Goal: Leave review/rating

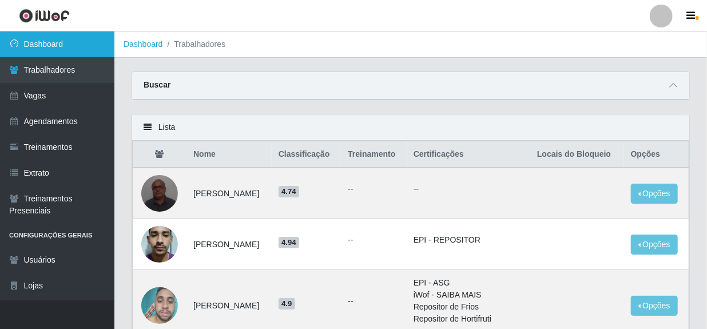
click at [48, 45] on link "Dashboard" at bounding box center [57, 44] width 114 height 26
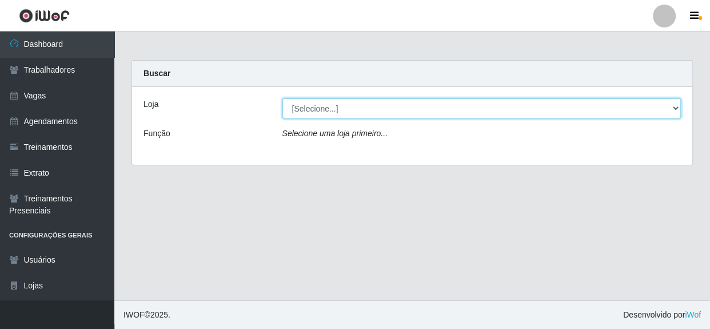
click at [614, 109] on select "[Selecione...] Rede Compras - CD Logistica" at bounding box center [482, 108] width 399 height 20
select select "429"
click at [283, 98] on select "[Selecione...] Rede Compras - CD Logistica" at bounding box center [482, 108] width 399 height 20
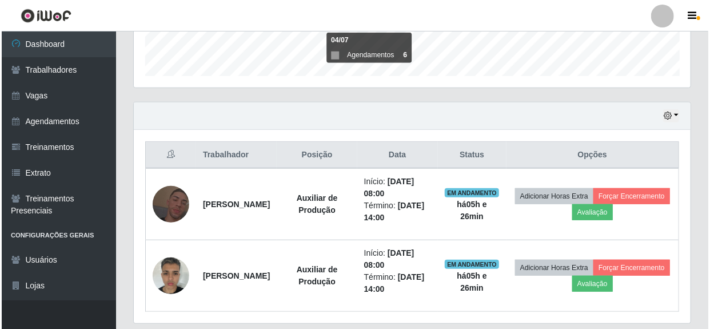
scroll to position [368, 0]
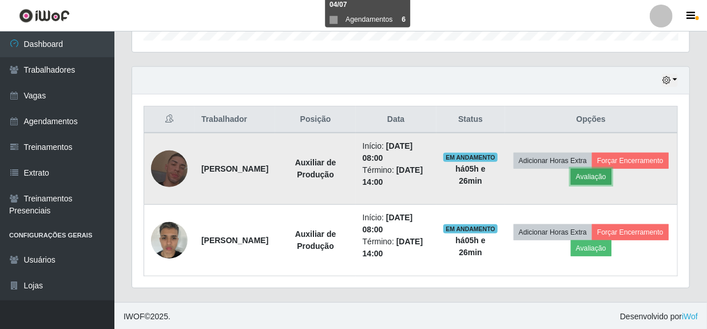
click at [611, 176] on button "Avaliação" at bounding box center [591, 177] width 41 height 16
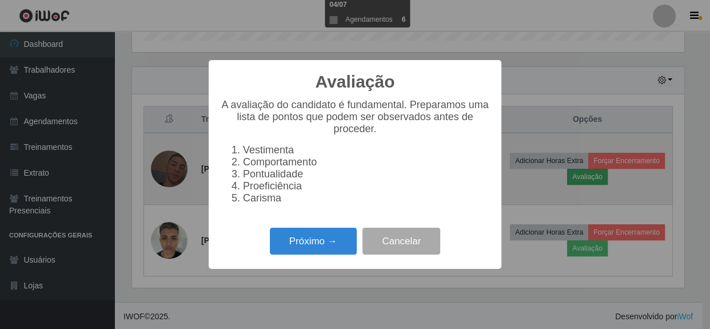
scroll to position [237, 552]
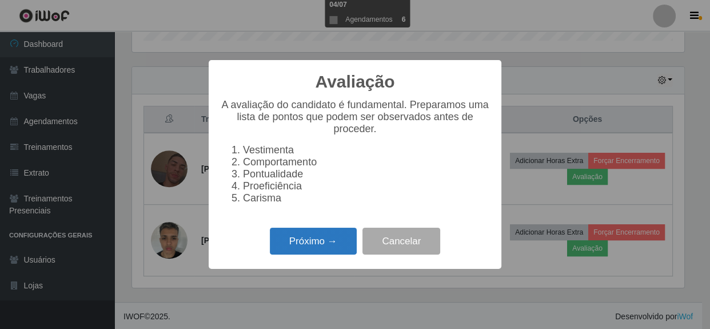
click at [332, 246] on button "Próximo →" at bounding box center [313, 241] width 87 height 27
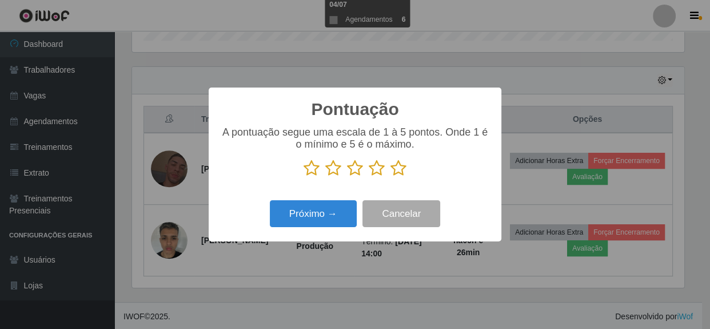
scroll to position [571712, 571396]
click at [376, 169] on icon at bounding box center [377, 168] width 16 height 17
click at [369, 177] on input "radio" at bounding box center [369, 177] width 0 height 0
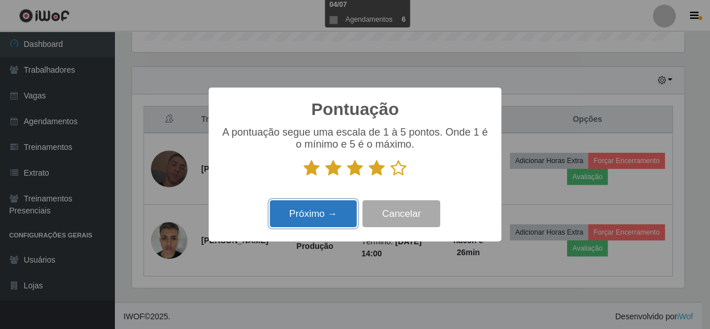
click at [337, 217] on button "Próximo →" at bounding box center [313, 213] width 87 height 27
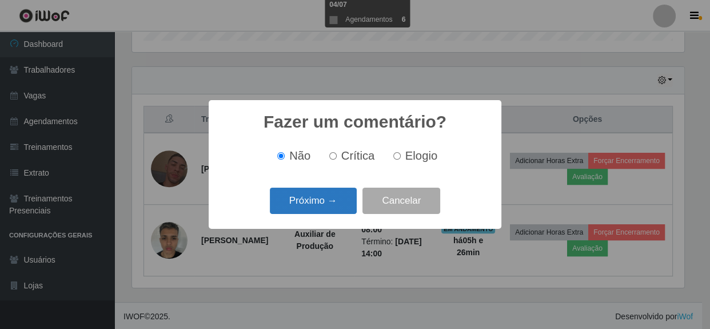
click at [344, 205] on button "Próximo →" at bounding box center [313, 201] width 87 height 27
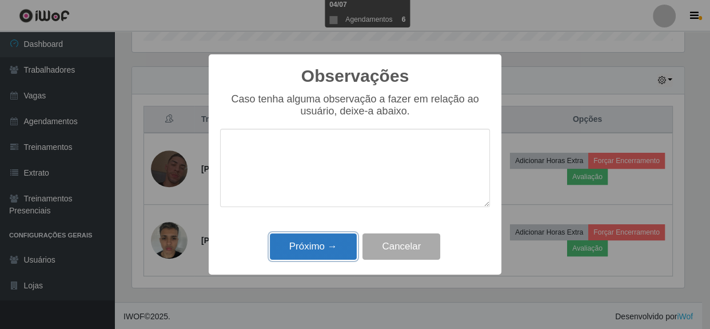
click at [321, 245] on button "Próximo →" at bounding box center [313, 246] width 87 height 27
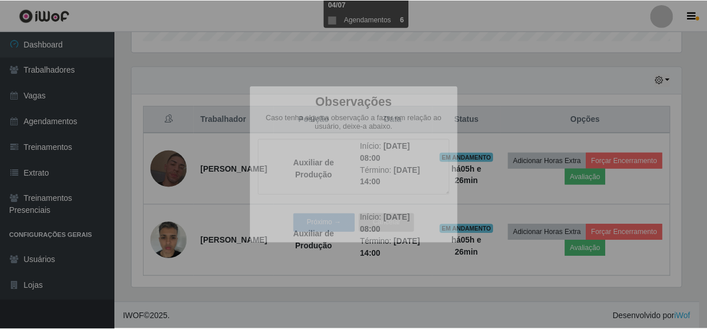
scroll to position [237, 557]
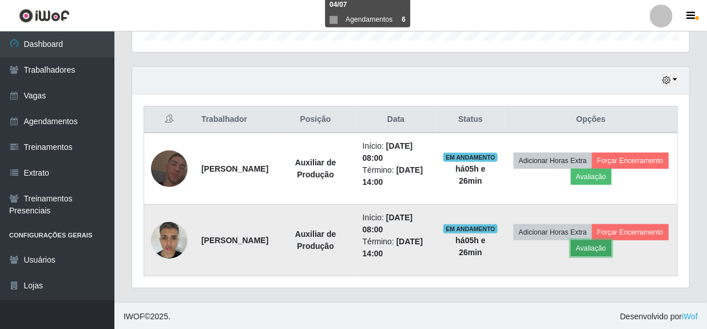
click at [611, 248] on button "Avaliação" at bounding box center [591, 248] width 41 height 16
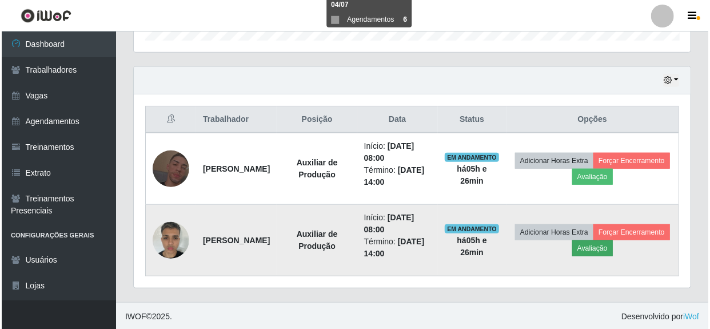
scroll to position [237, 552]
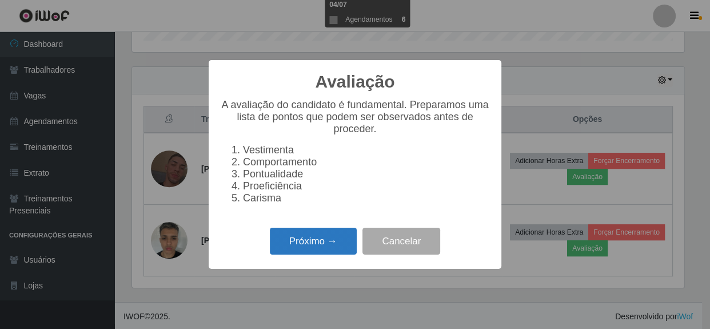
click at [321, 237] on button "Próximo →" at bounding box center [313, 241] width 87 height 27
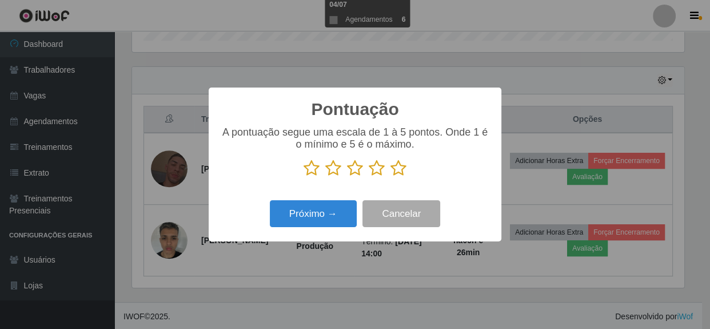
click at [380, 173] on icon at bounding box center [377, 168] width 16 height 17
click at [369, 177] on input "radio" at bounding box center [369, 177] width 0 height 0
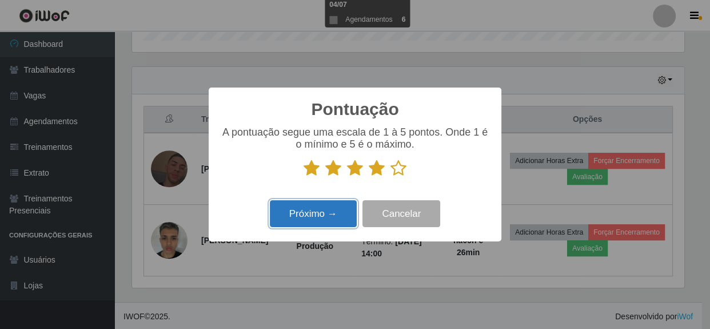
click at [333, 220] on button "Próximo →" at bounding box center [313, 213] width 87 height 27
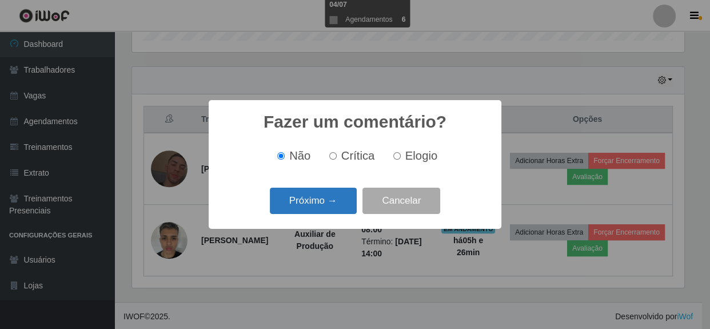
click at [332, 206] on button "Próximo →" at bounding box center [313, 201] width 87 height 27
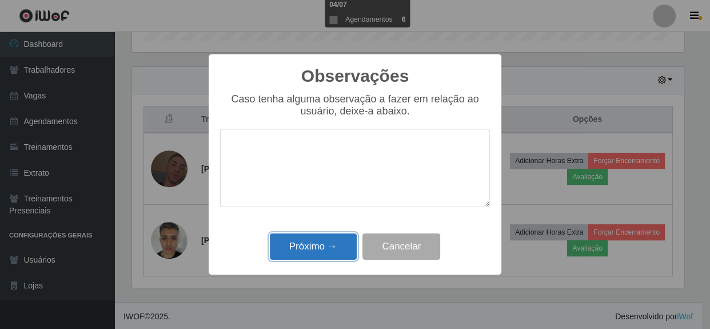
click at [325, 251] on button "Próximo →" at bounding box center [313, 246] width 87 height 27
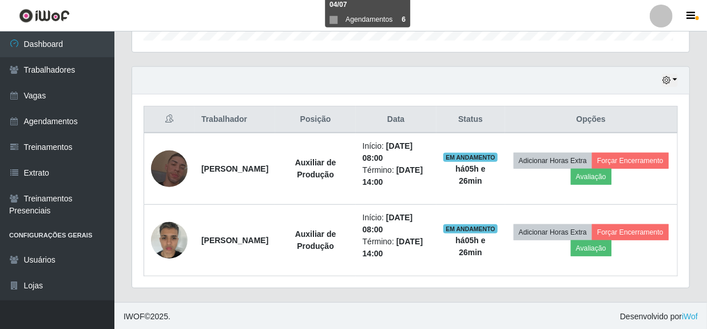
scroll to position [237, 557]
